Goal: Information Seeking & Learning: Learn about a topic

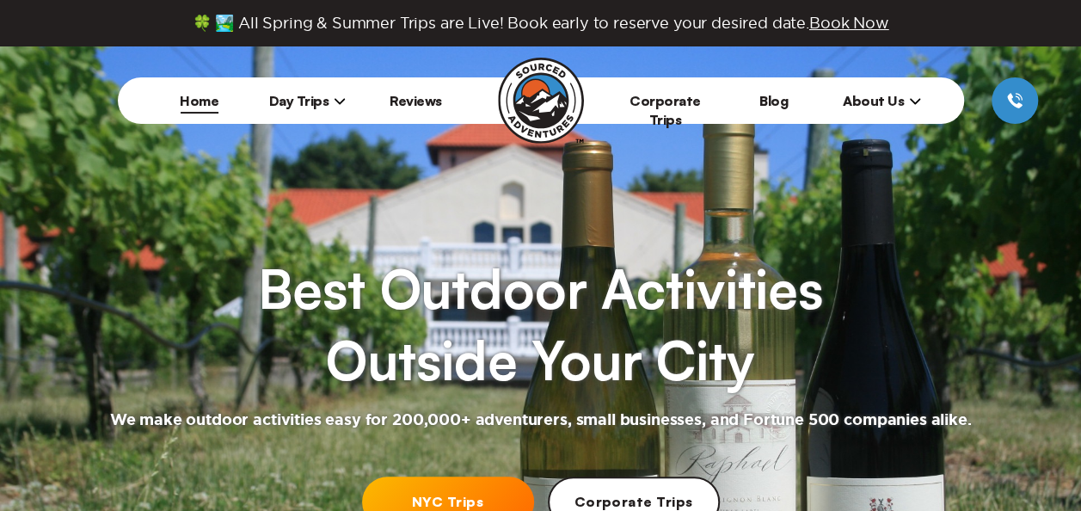
click at [323, 104] on span "Day Trips" at bounding box center [307, 100] width 77 height 17
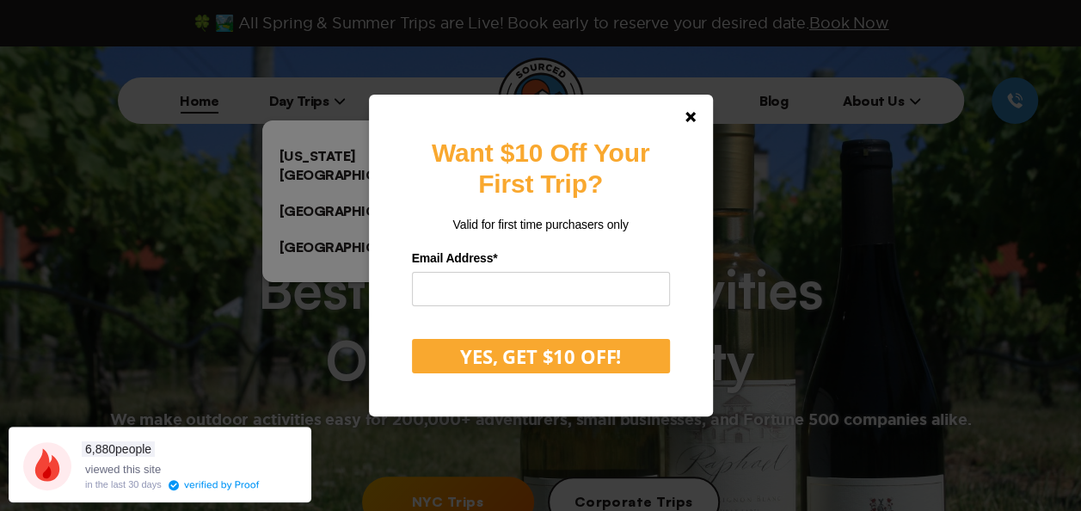
click at [333, 146] on div "Want $10 Off Your First Trip? Valid for first time purchasers only Email Addres…" at bounding box center [540, 255] width 1081 height 511
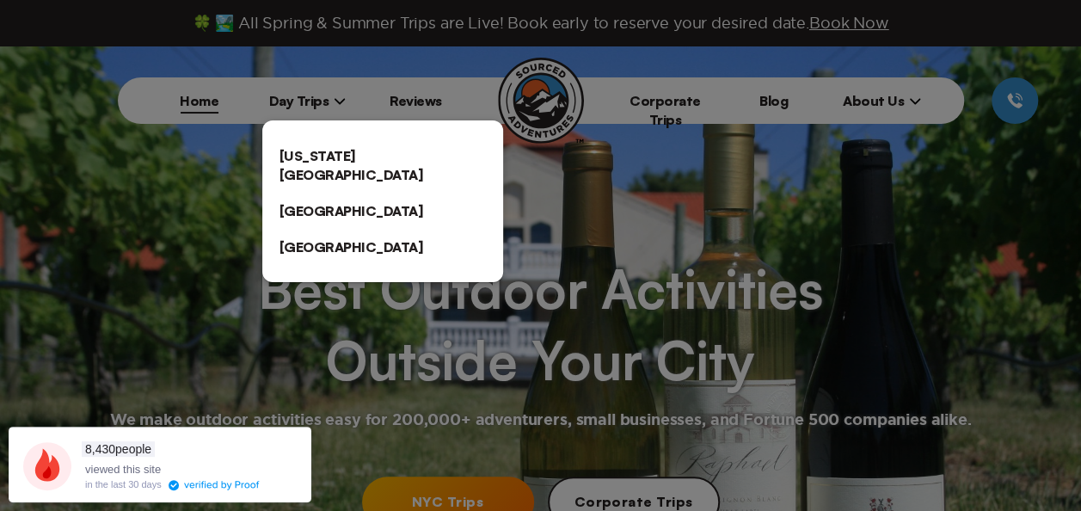
click at [350, 150] on link "[US_STATE][GEOGRAPHIC_DATA]" at bounding box center [382, 165] width 241 height 55
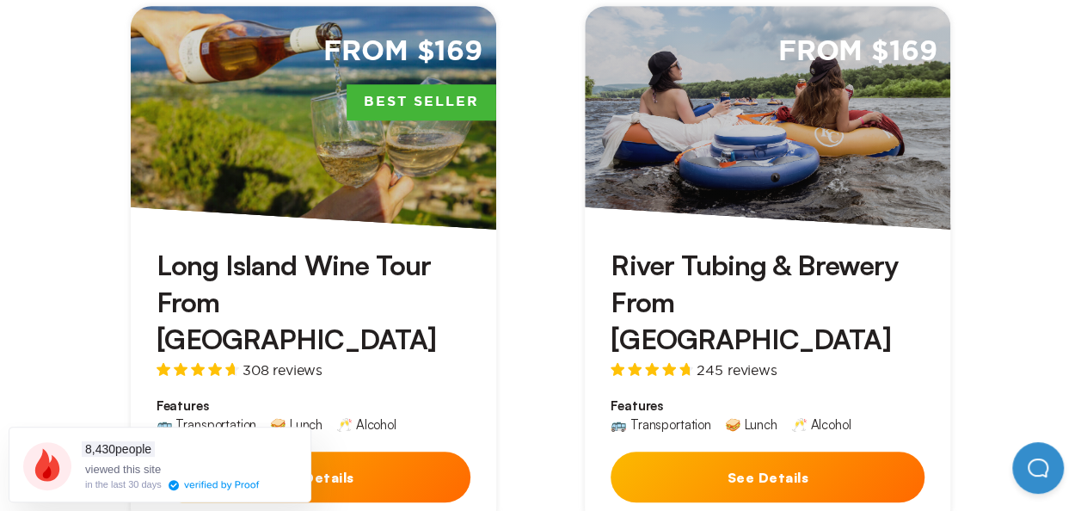
scroll to position [626, 0]
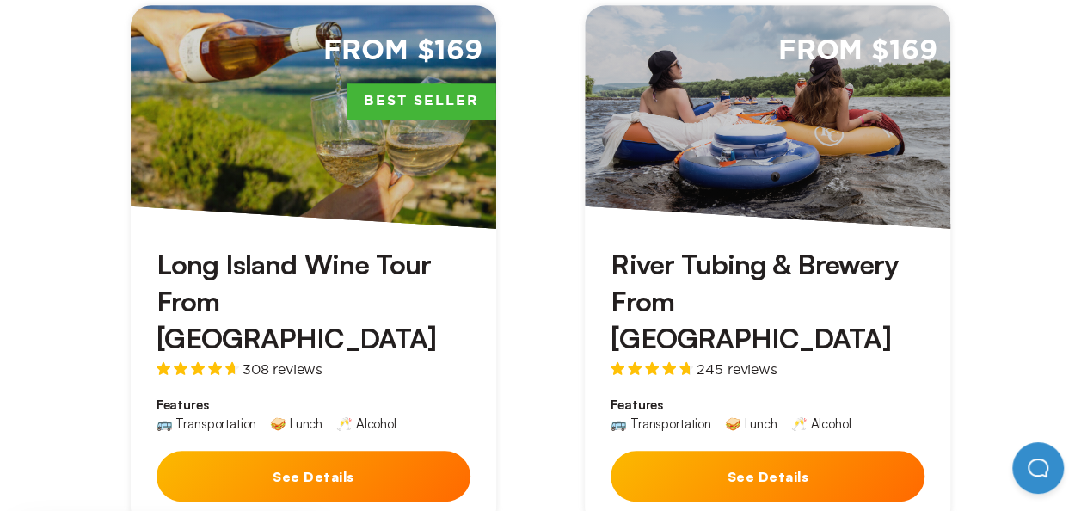
click at [282, 440] on div "Long Island Wine Tour From [GEOGRAPHIC_DATA] 308 reviews Features 🚌 Transportat…" at bounding box center [313, 378] width 365 height 299
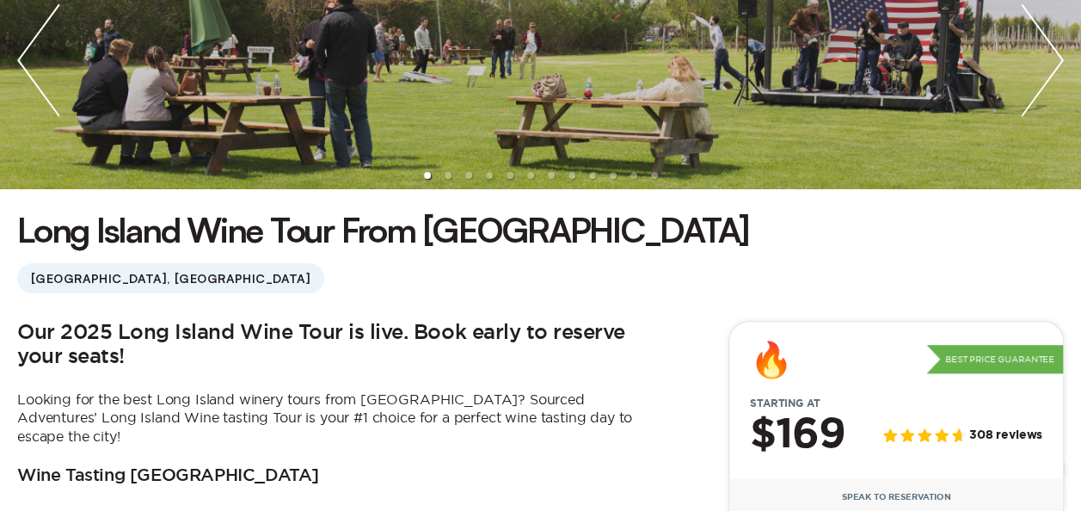
scroll to position [354, 0]
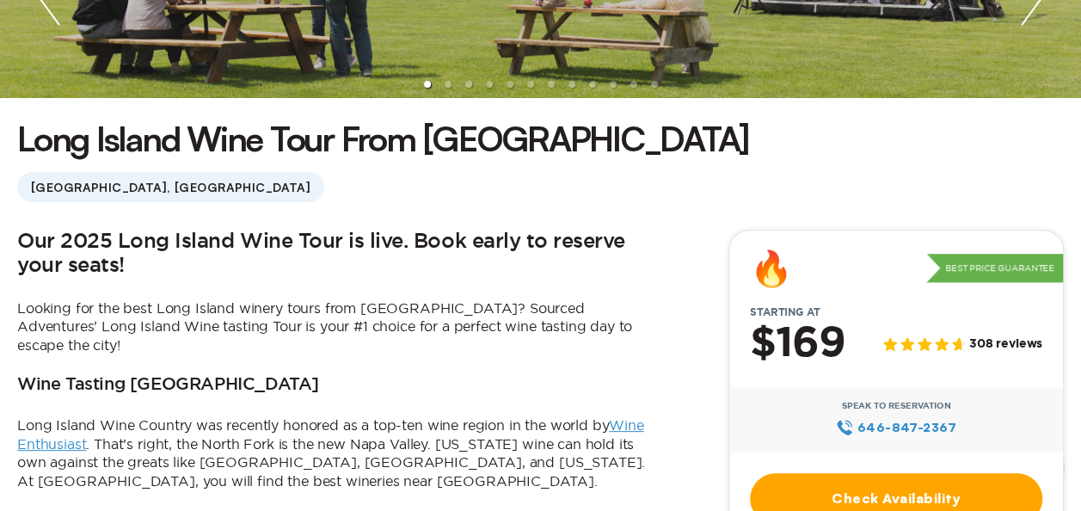
click at [399, 258] on h2 "Our 2025 Long Island Wine Tour is live. Book early to reserve your seats!" at bounding box center [334, 254] width 634 height 49
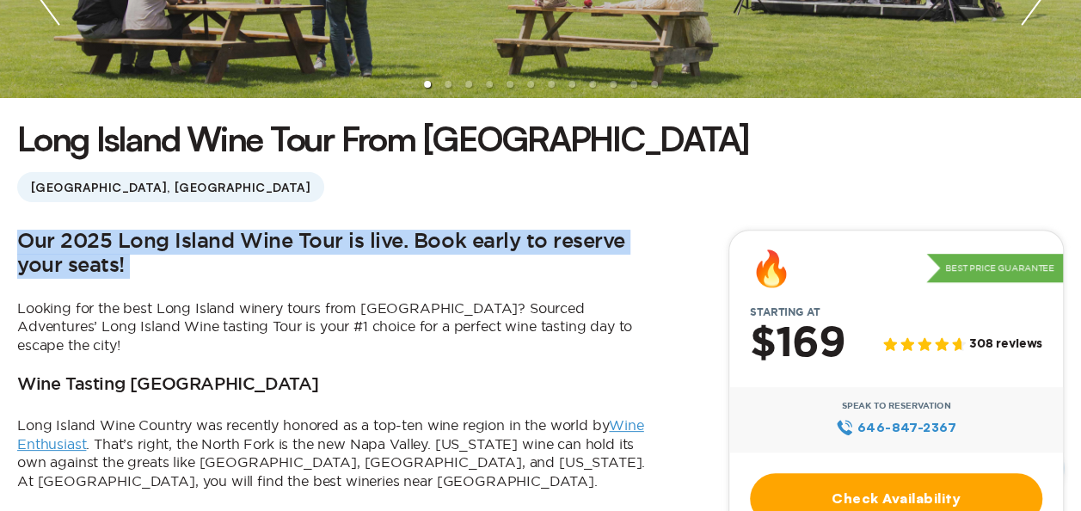
click at [399, 258] on h2 "Our 2025 Long Island Wine Tour is live. Book early to reserve your seats!" at bounding box center [334, 254] width 634 height 49
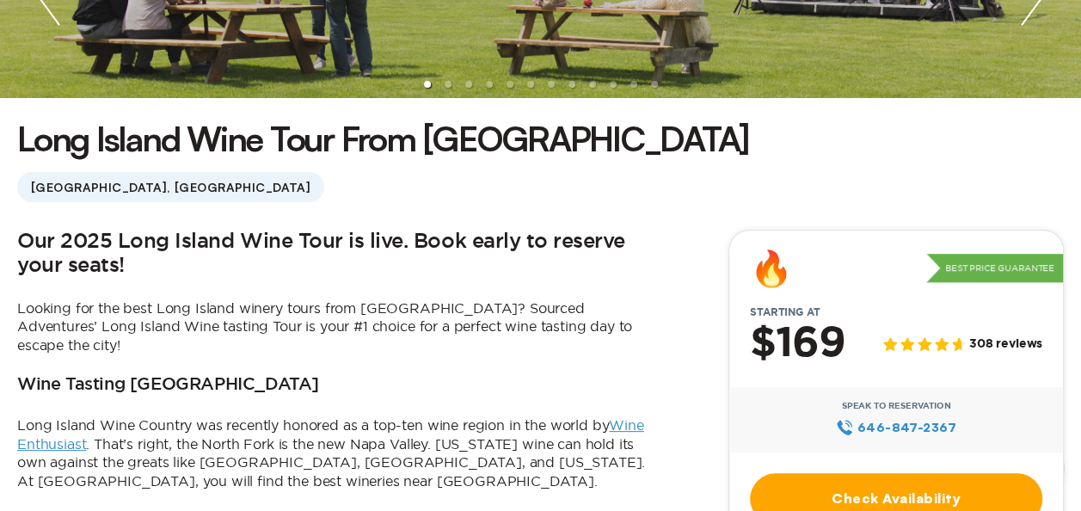
drag, startPoint x: 399, startPoint y: 258, endPoint x: 242, endPoint y: 326, distance: 171.4
click at [242, 326] on p "Looking for the best Long Island winery tours from [GEOGRAPHIC_DATA]? Sourced A…" at bounding box center [334, 327] width 634 height 56
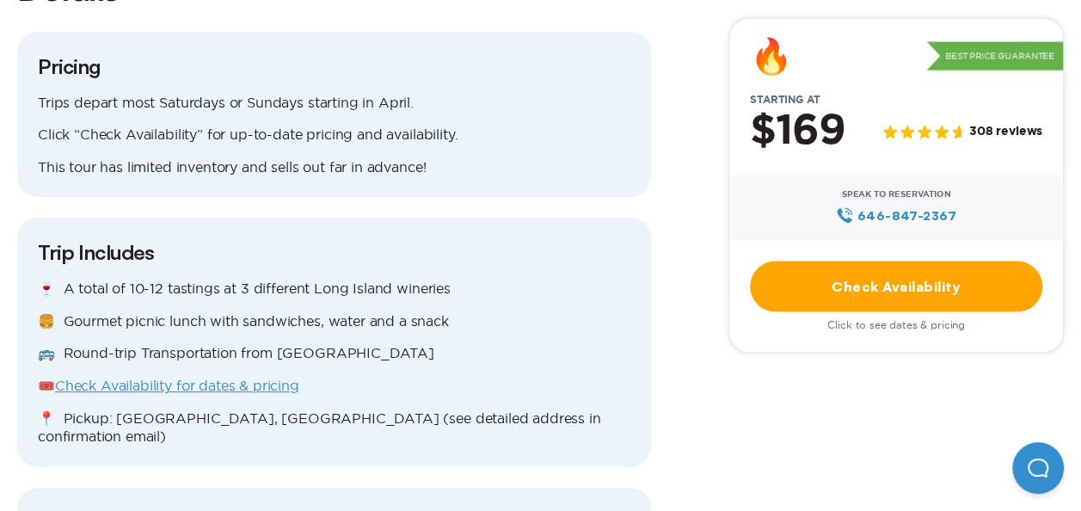
scroll to position [1471, 0]
click at [204, 279] on p "🍷 A total of 10-12 tastings at 3 different Long Island wineries" at bounding box center [334, 288] width 592 height 19
drag, startPoint x: 204, startPoint y: 242, endPoint x: 344, endPoint y: 289, distance: 147.6
click at [344, 311] on p "🍔 Gourmet picnic lunch with sandwiches, water and a snack" at bounding box center [334, 320] width 592 height 19
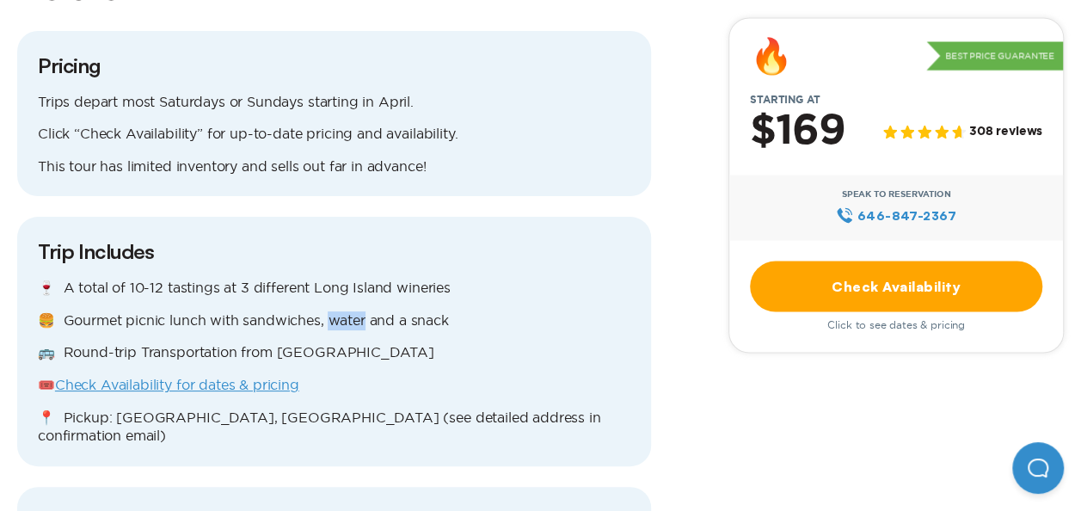
click at [344, 311] on p "🍔 Gourmet picnic lunch with sandwiches, water and a snack" at bounding box center [334, 320] width 592 height 19
drag, startPoint x: 344, startPoint y: 289, endPoint x: 347, endPoint y: 323, distance: 34.5
click at [347, 343] on p "🚌 Round-trip Transportation from [GEOGRAPHIC_DATA]" at bounding box center [334, 352] width 592 height 19
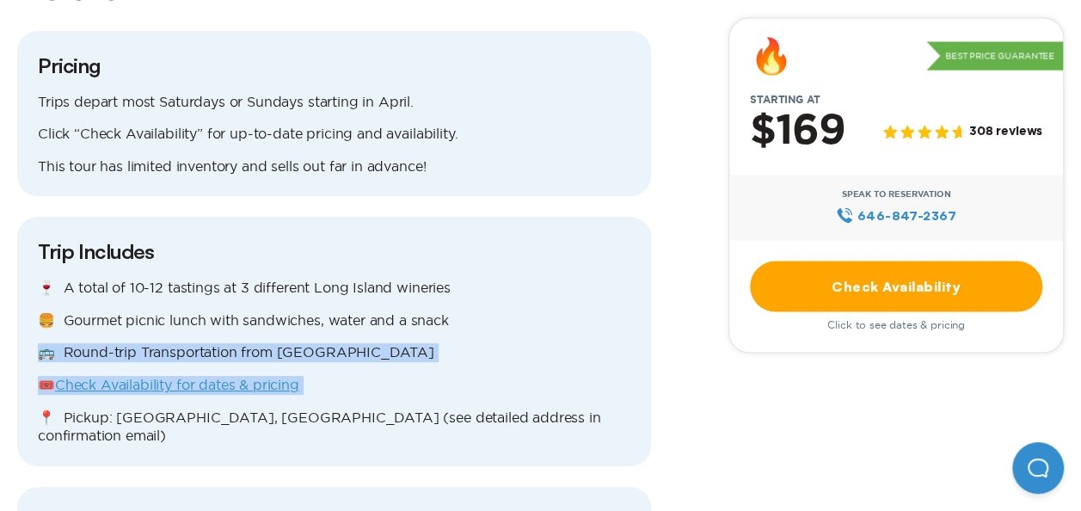
drag, startPoint x: 347, startPoint y: 323, endPoint x: 392, endPoint y: 348, distance: 51.9
click at [392, 348] on div "🍷 A total of 10-12 tastings at 3 different Long Island wineries 🍔 Gourmet picni…" at bounding box center [334, 362] width 592 height 167
click at [392, 376] on p "🎟️ Check Availability for dates & pricing" at bounding box center [334, 385] width 592 height 19
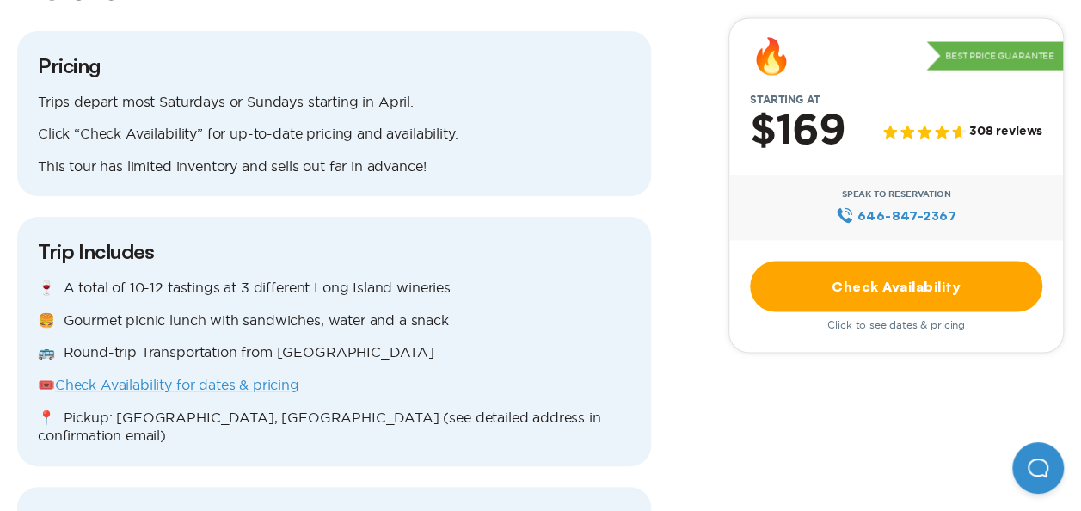
click at [413, 360] on div "🍷 A total of 10-12 tastings at 3 different Long Island wineries 🍔 Gourmet picni…" at bounding box center [334, 362] width 592 height 167
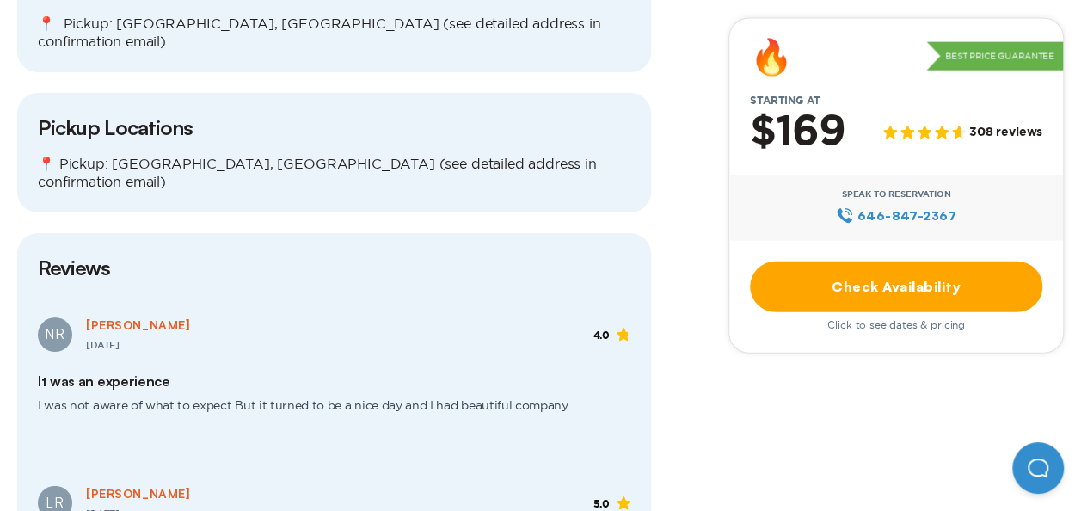
scroll to position [1889, 0]
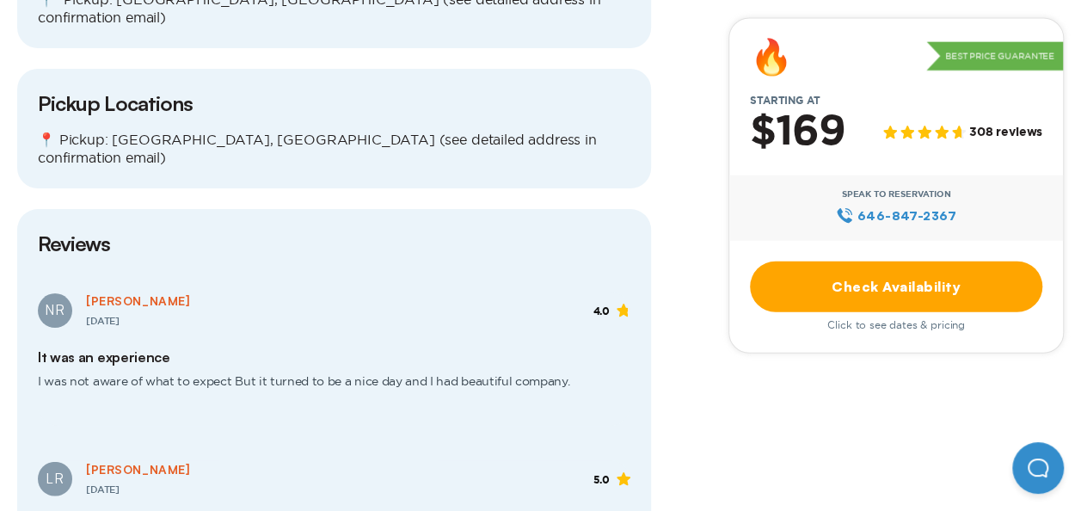
click at [230, 365] on span "I was not aware of what to expect But it turned to be a nice day and I had beau…" at bounding box center [334, 388] width 592 height 46
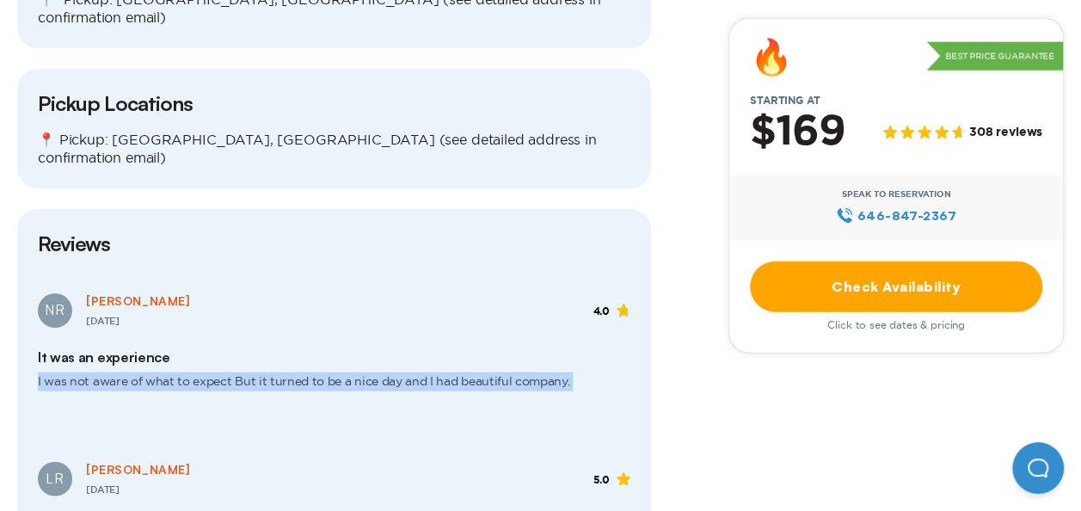
click at [230, 365] on span "I was not aware of what to expect But it turned to be a nice day and I had beau…" at bounding box center [334, 388] width 592 height 46
drag, startPoint x: 230, startPoint y: 299, endPoint x: 390, endPoint y: 332, distance: 162.4
click at [390, 365] on span "I was not aware of what to expect But it turned to be a nice day and I had beau…" at bounding box center [334, 388] width 592 height 46
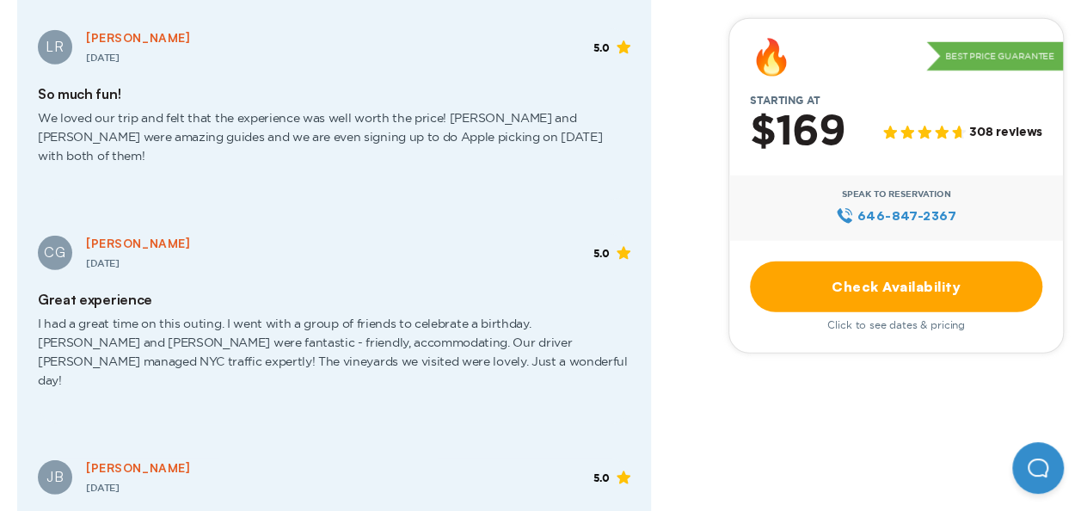
scroll to position [2323, 0]
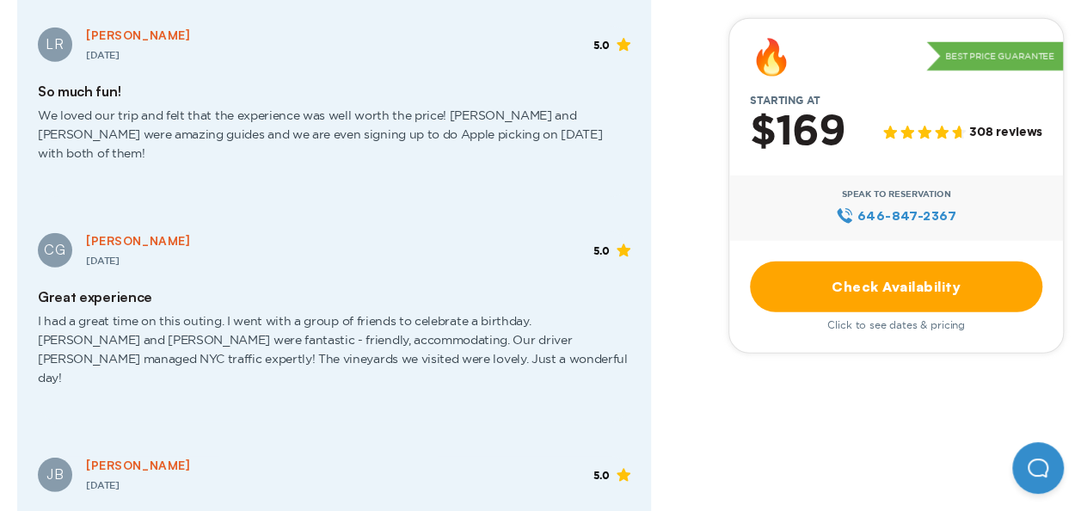
click at [328, 305] on span "I had a great time on this outing. I went with a group of friends to celebrate …" at bounding box center [334, 356] width 592 height 102
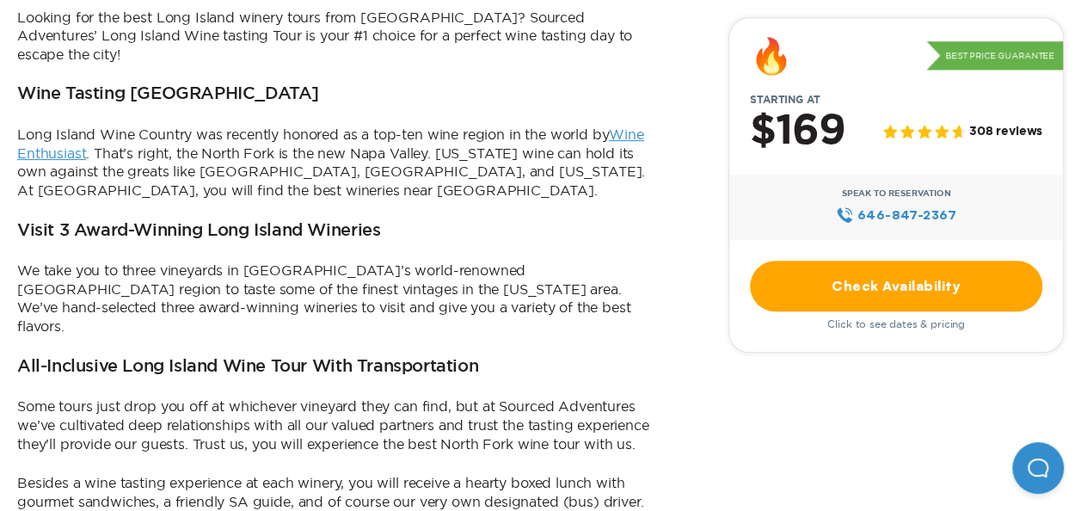
scroll to position [647, 0]
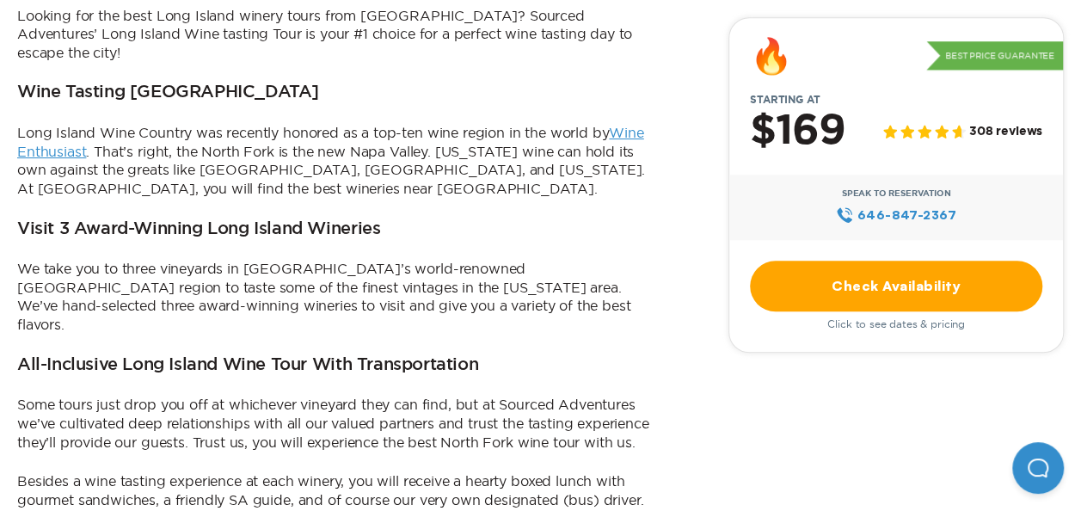
click at [328, 265] on p "We take you to three vineyards in [GEOGRAPHIC_DATA]’s world-renowned [GEOGRAPHI…" at bounding box center [334, 297] width 634 height 74
drag, startPoint x: 328, startPoint y: 265, endPoint x: 411, endPoint y: 347, distance: 116.7
click at [411, 347] on div "Our 2025 Long Island Wine Tour is live. Book early to reserve your seats! Looki…" at bounding box center [334, 319] width 634 height 765
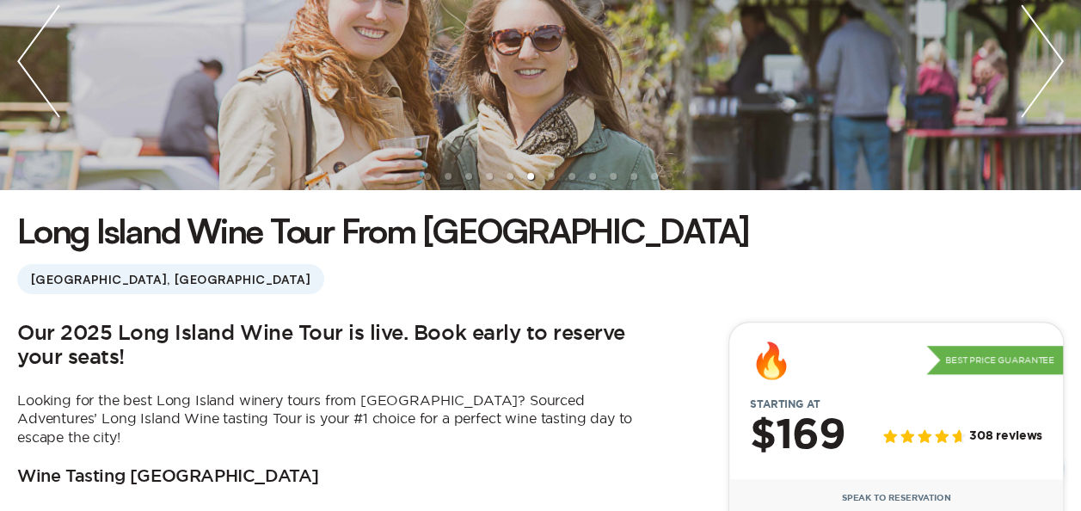
scroll to position [0, 0]
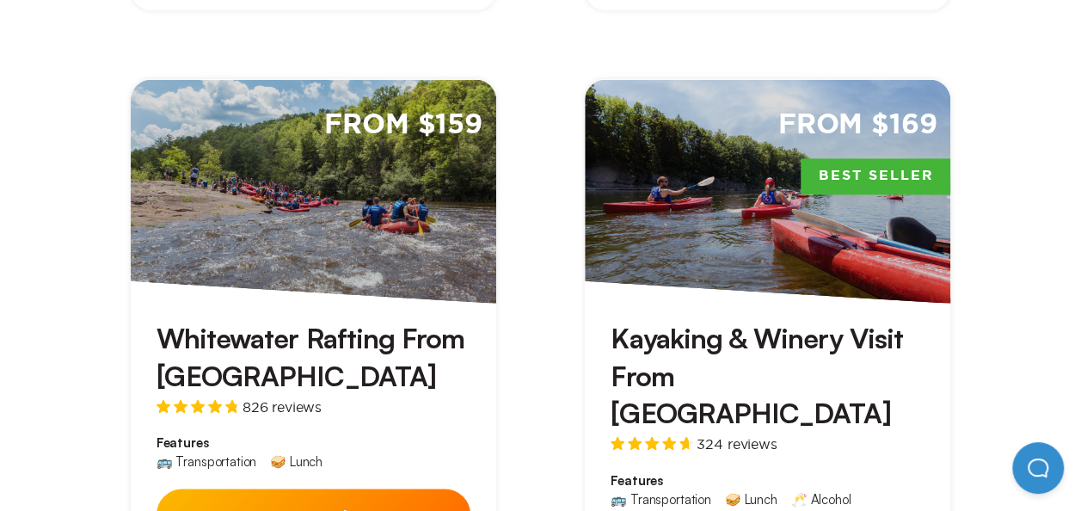
scroll to position [1152, 0]
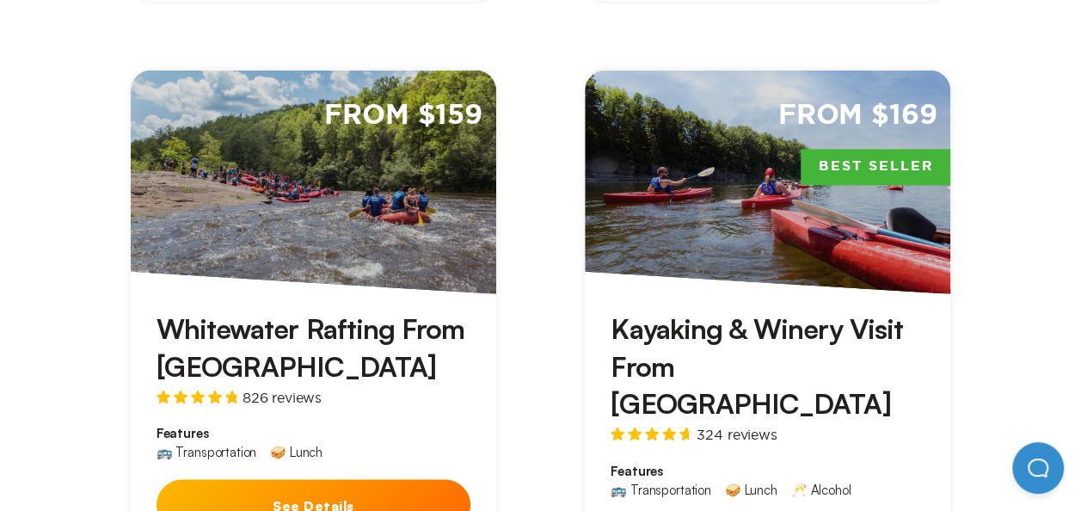
click at [320, 479] on button "See Details" at bounding box center [313, 504] width 314 height 51
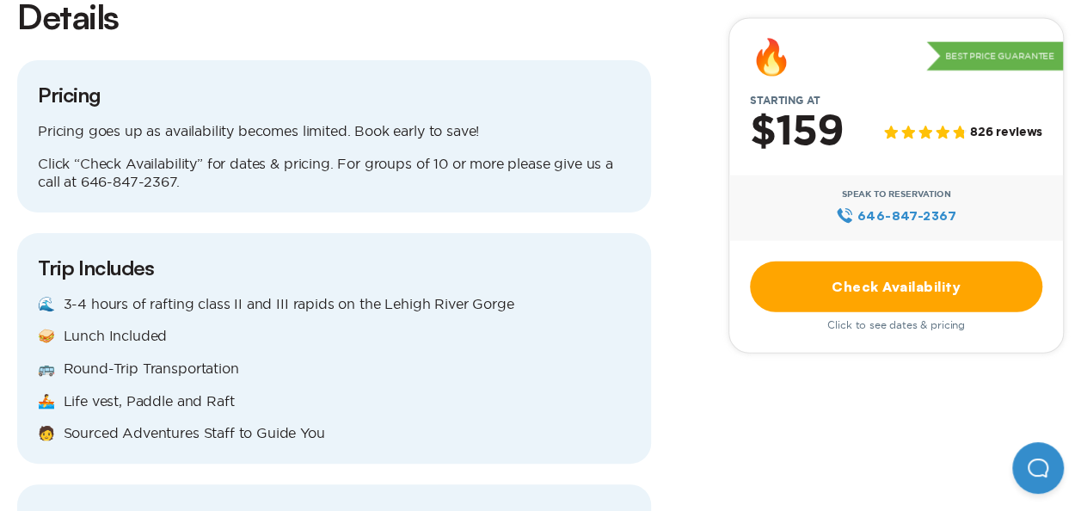
scroll to position [1909, 0]
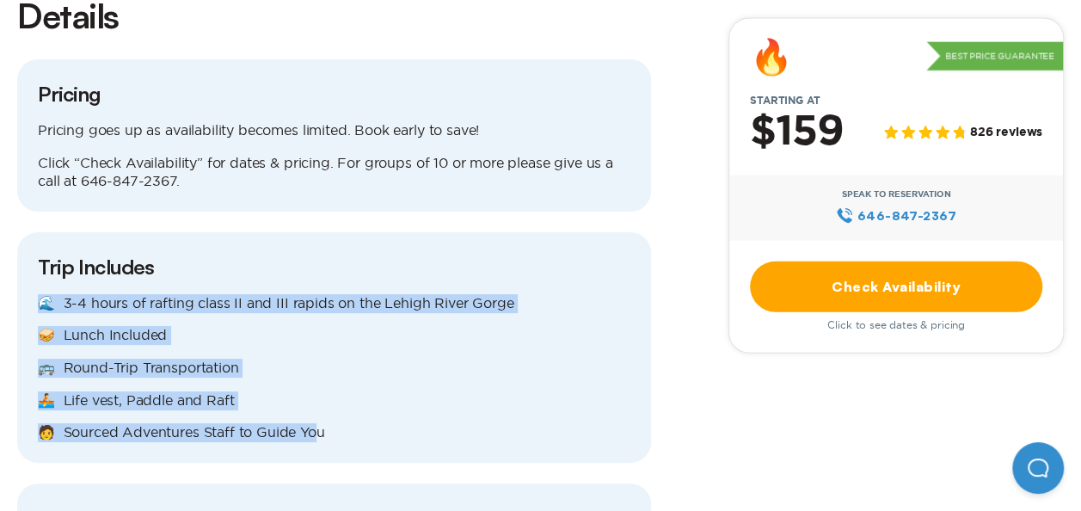
drag, startPoint x: 319, startPoint y: 368, endPoint x: 38, endPoint y: 230, distance: 313.0
click at [38, 232] on div "Trip Includes 🌊 3-4 hours of rafting class II and III rapids on the Lehigh Rive…" at bounding box center [334, 347] width 634 height 230
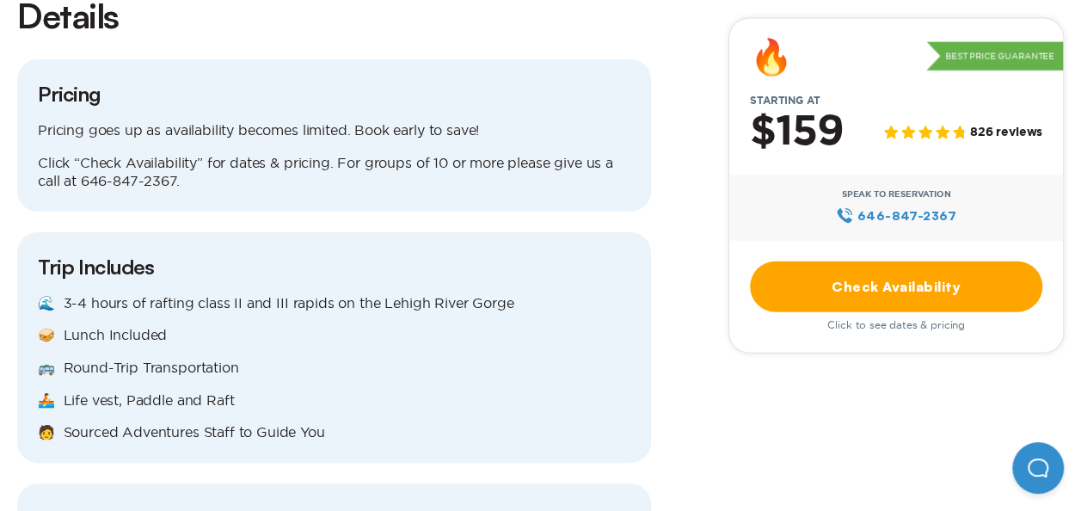
click at [408, 423] on p "🧑 Sourced Adventures Staff to Guide You" at bounding box center [334, 432] width 592 height 19
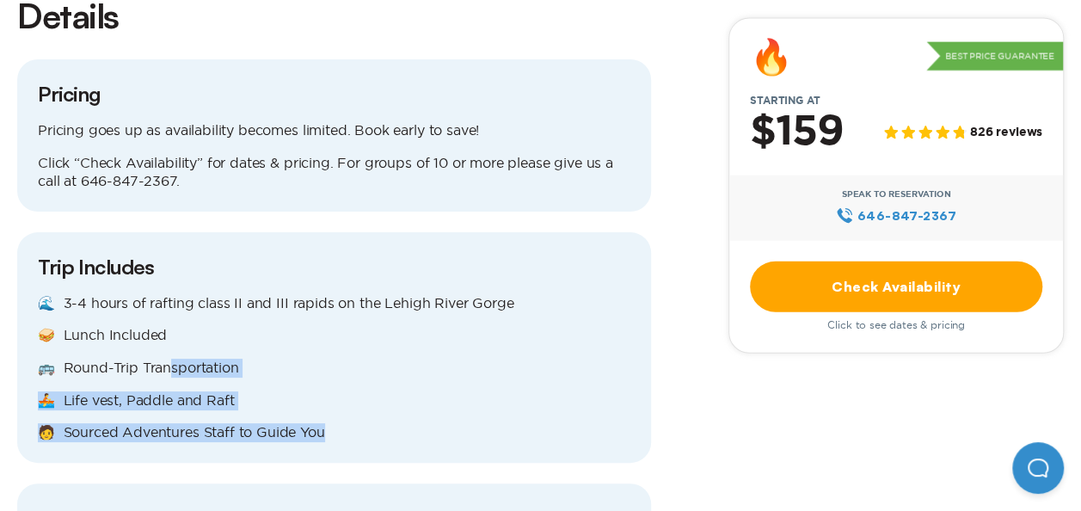
drag, startPoint x: 365, startPoint y: 385, endPoint x: 164, endPoint y: 296, distance: 220.2
click at [164, 296] on div "Trip Includes 🌊 3-4 hours of rafting class II and III rapids on the Lehigh Rive…" at bounding box center [334, 347] width 634 height 230
drag, startPoint x: 164, startPoint y: 296, endPoint x: 284, endPoint y: 349, distance: 130.9
click at [284, 423] on p "🧑 Sourced Adventures Staff to Guide You" at bounding box center [334, 432] width 592 height 19
click at [361, 370] on div "Trip Includes 🌊 3-4 hours of rafting class II and III rapids on the Lehigh Rive…" at bounding box center [334, 347] width 634 height 230
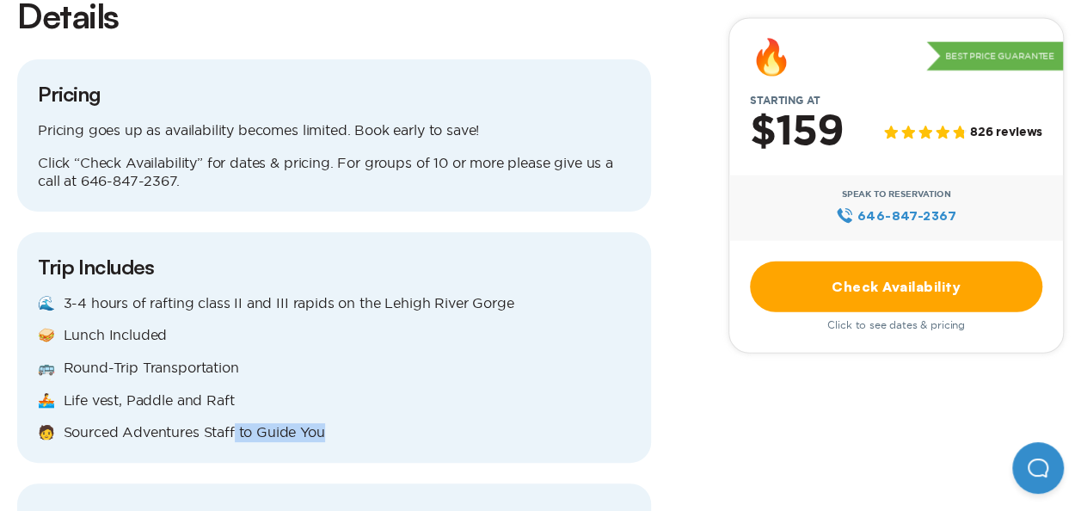
drag, startPoint x: 363, startPoint y: 364, endPoint x: 207, endPoint y: 349, distance: 156.3
click at [207, 423] on p "🧑 Sourced Adventures Staff to Guide You" at bounding box center [334, 432] width 592 height 19
drag, startPoint x: 207, startPoint y: 349, endPoint x: 162, endPoint y: 368, distance: 49.3
click at [162, 368] on div "Trip Includes 🌊 3-4 hours of rafting class II and III rapids on the Lehigh Rive…" at bounding box center [334, 347] width 634 height 230
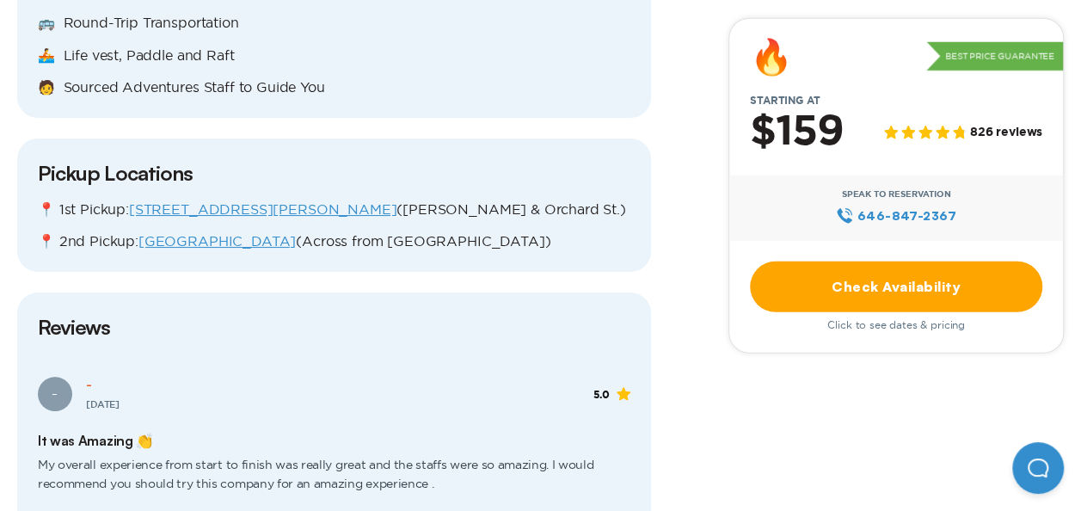
scroll to position [2258, 0]
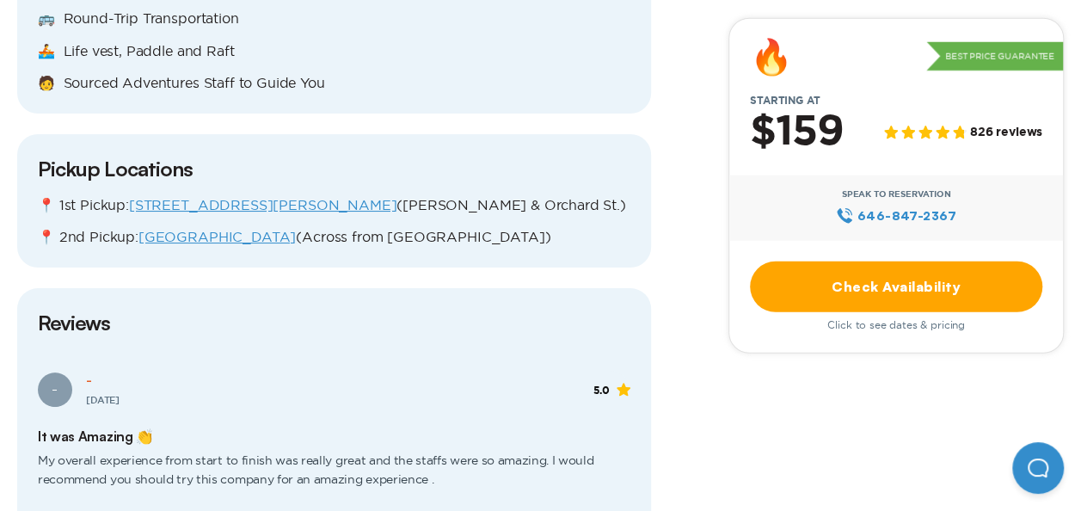
click at [353, 228] on p "📍 2nd Pickup: West 45th & 11th Ave (Across from [GEOGRAPHIC_DATA])" at bounding box center [334, 237] width 592 height 19
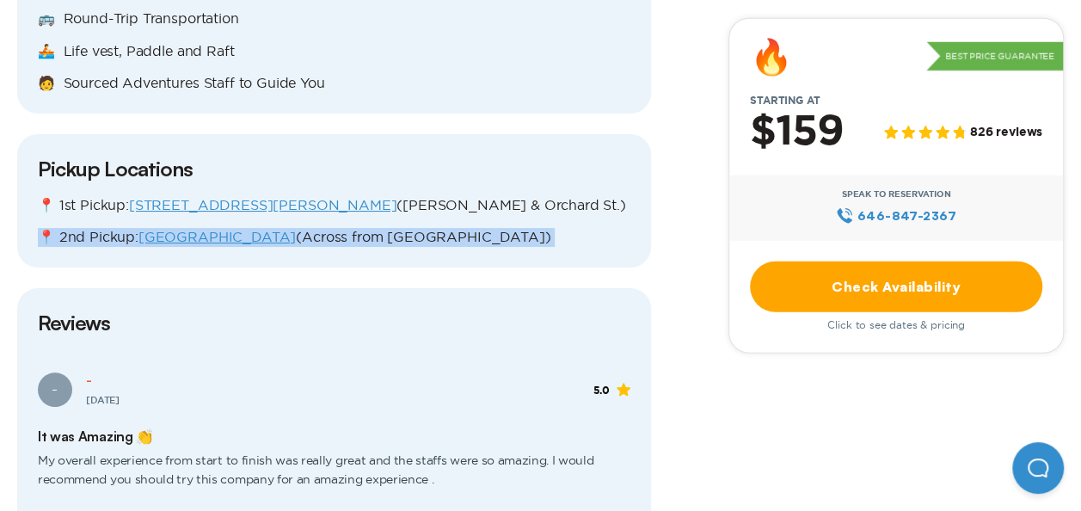
drag, startPoint x: 353, startPoint y: 172, endPoint x: 497, endPoint y: 174, distance: 144.5
click at [497, 174] on div "Pickup Locations 📍 1st Pickup: [STREET_ADDRESS][PERSON_NAME] ([PERSON_NAME][GEO…" at bounding box center [334, 200] width 634 height 133
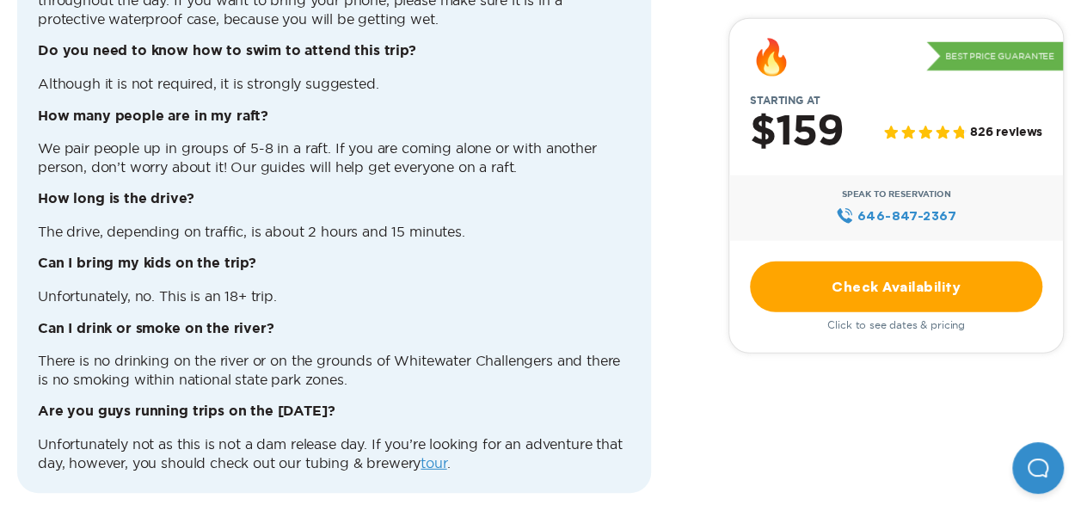
scroll to position [5469, 0]
drag, startPoint x: 343, startPoint y: 304, endPoint x: 217, endPoint y: 265, distance: 132.4
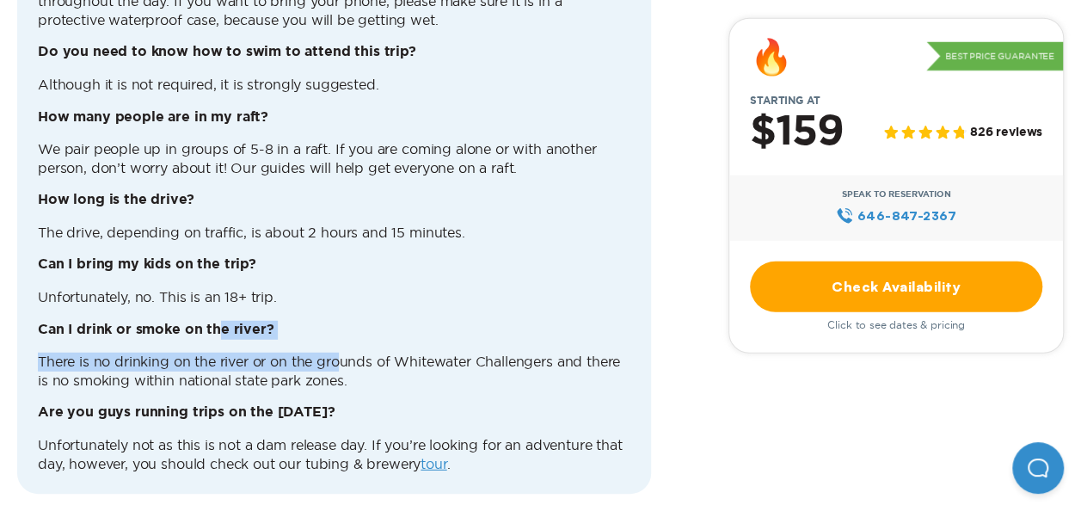
drag, startPoint x: 217, startPoint y: 265, endPoint x: 139, endPoint y: 285, distance: 79.9
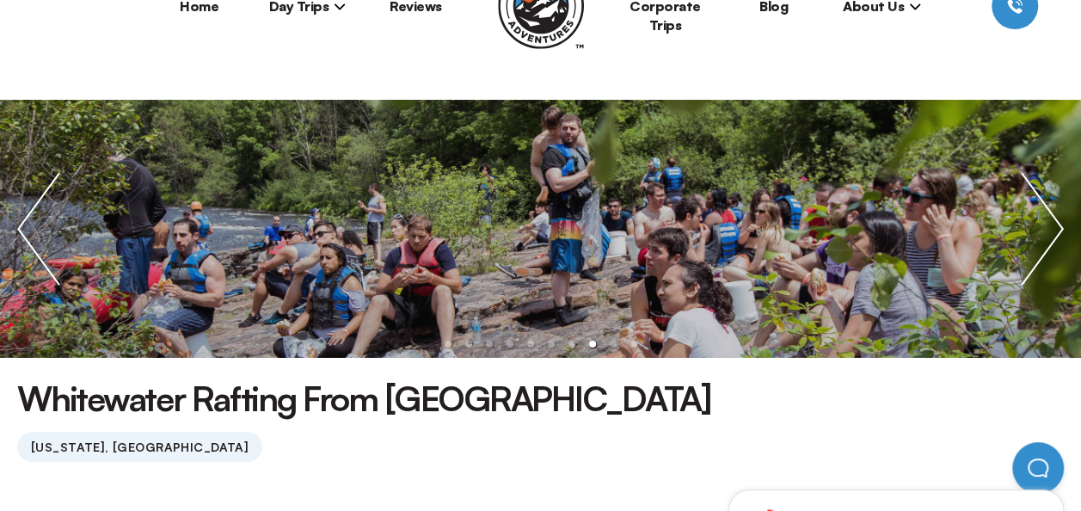
scroll to position [0, 0]
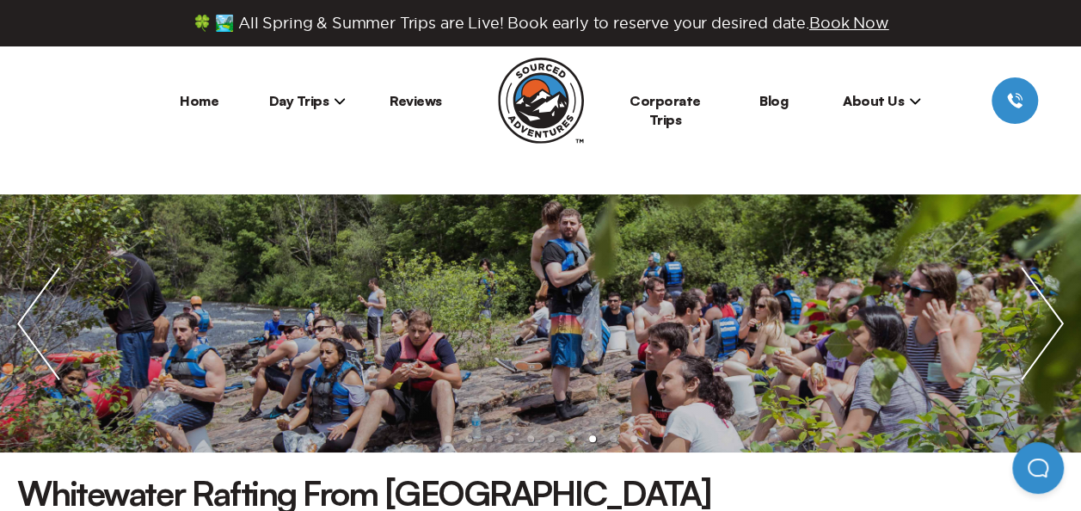
click at [332, 98] on span "Day Trips" at bounding box center [307, 100] width 77 height 17
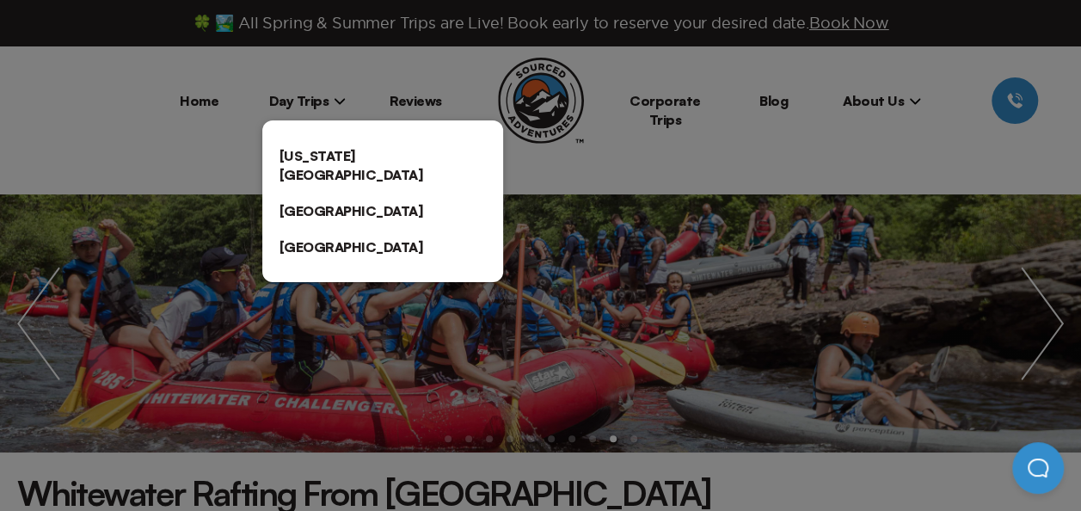
click at [305, 155] on link "[US_STATE][GEOGRAPHIC_DATA]" at bounding box center [382, 165] width 241 height 55
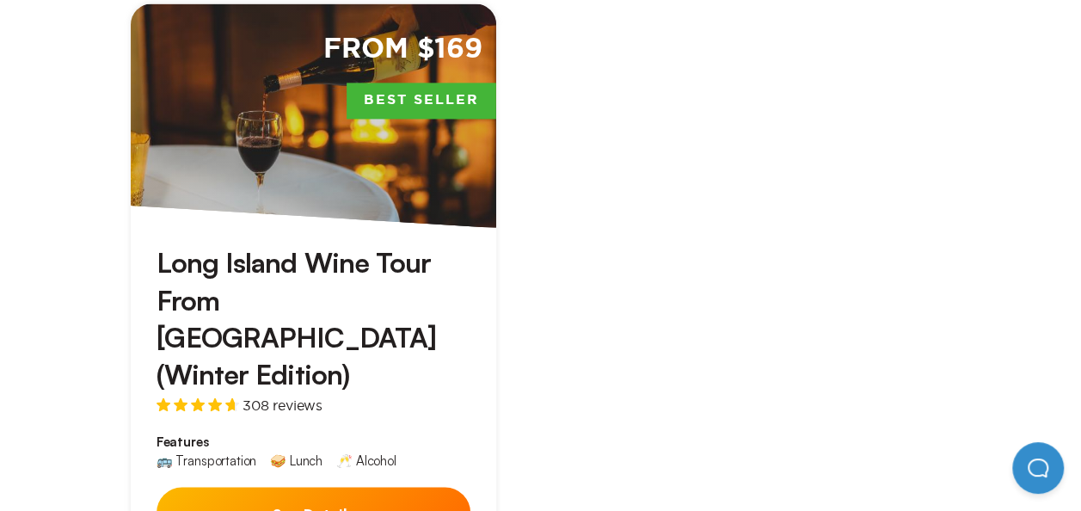
scroll to position [4269, 0]
